Goal: Navigation & Orientation: Find specific page/section

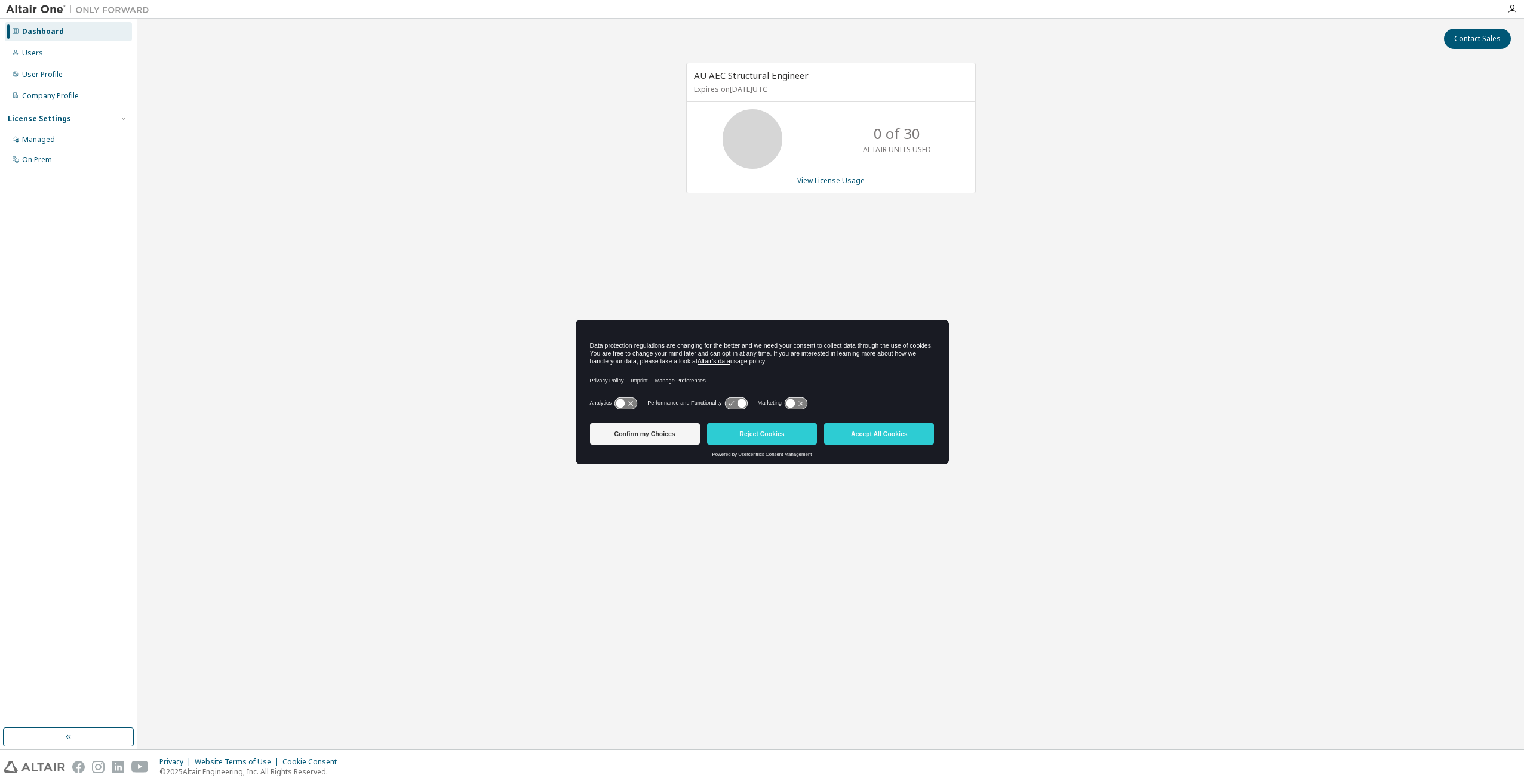
click at [1047, 313] on div "AU AEC Structural Engineer Expires on May 31, 2026 UTC 0 of 30 ALTAIR UNITS USE…" at bounding box center [831, 317] width 1375 height 510
click at [1514, 8] on icon "button" at bounding box center [1511, 9] width 10 height 10
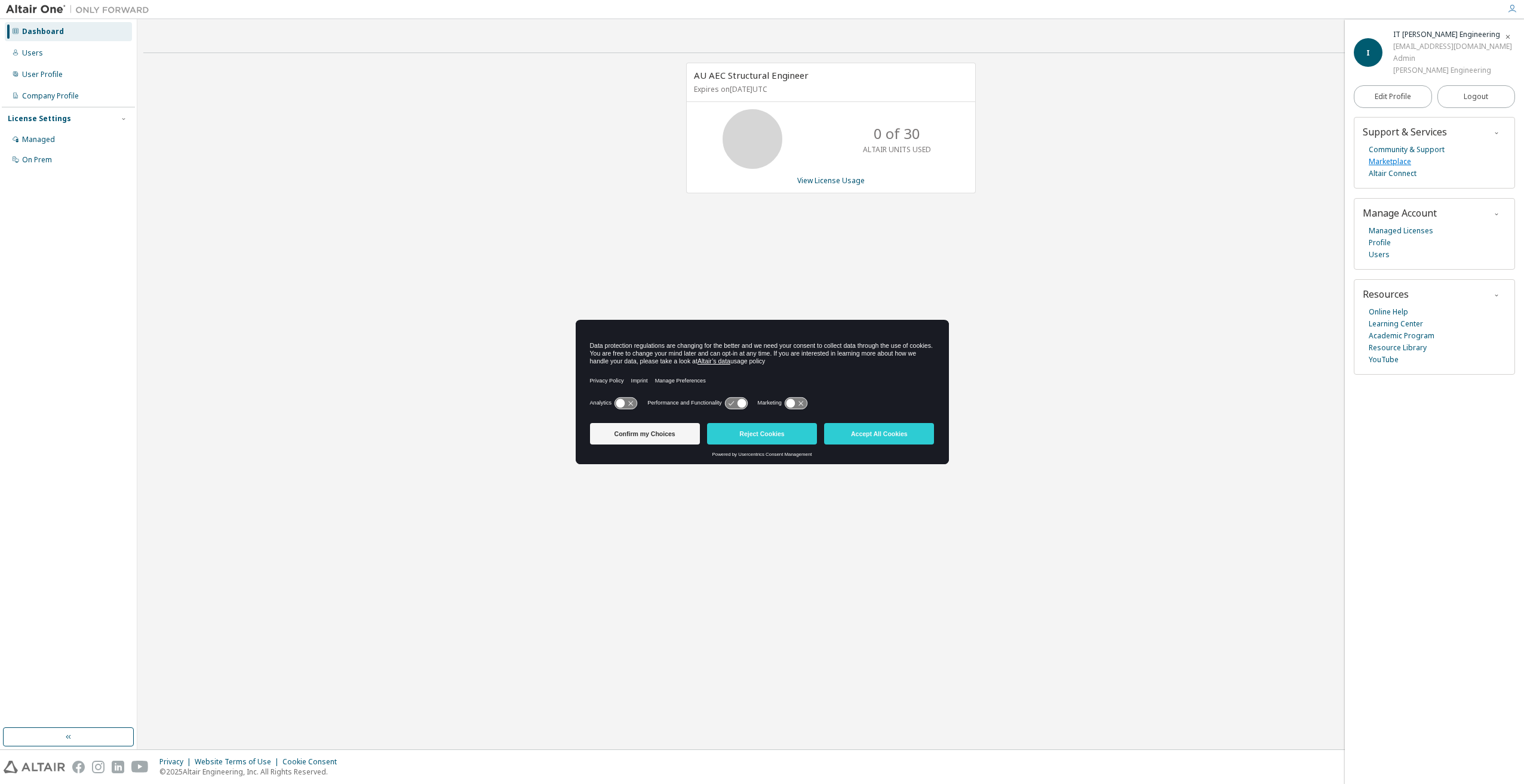
click at [1398, 164] on link "Marketplace" at bounding box center [1390, 162] width 43 height 12
